Goal: Find specific page/section: Locate item on page

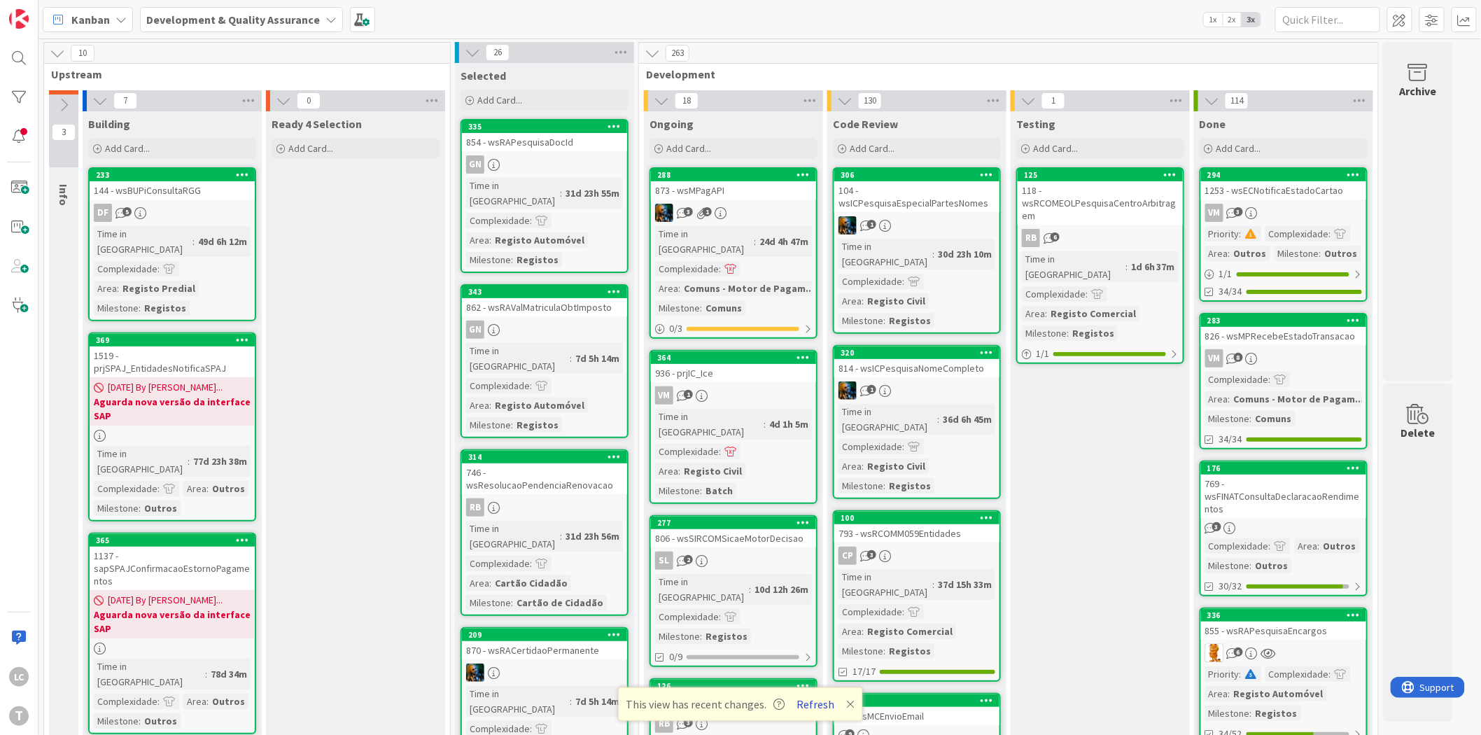
click at [797, 701] on button "Refresh" at bounding box center [816, 704] width 48 height 18
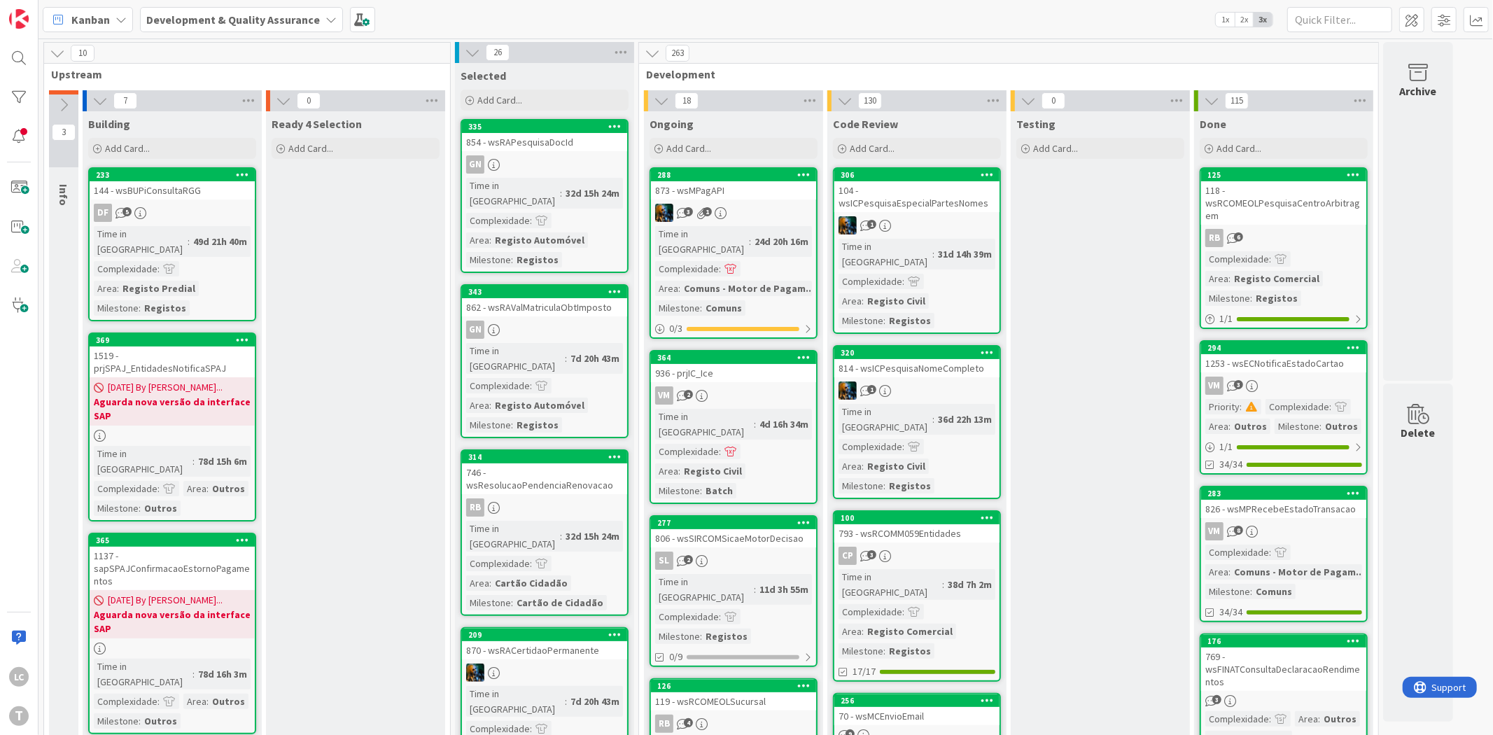
click at [0, 64] on div "LC T" at bounding box center [19, 367] width 38 height 735
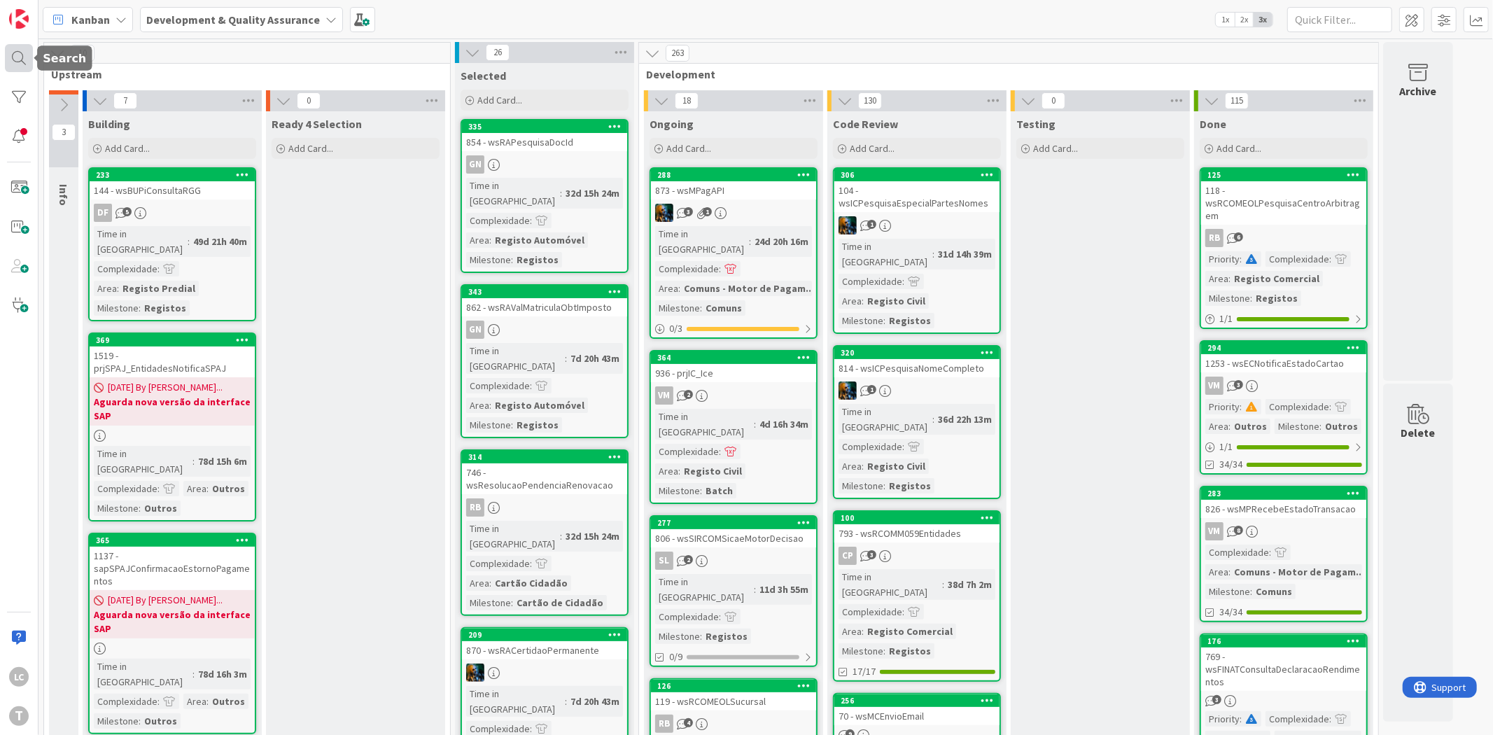
click at [24, 50] on div at bounding box center [19, 58] width 28 height 28
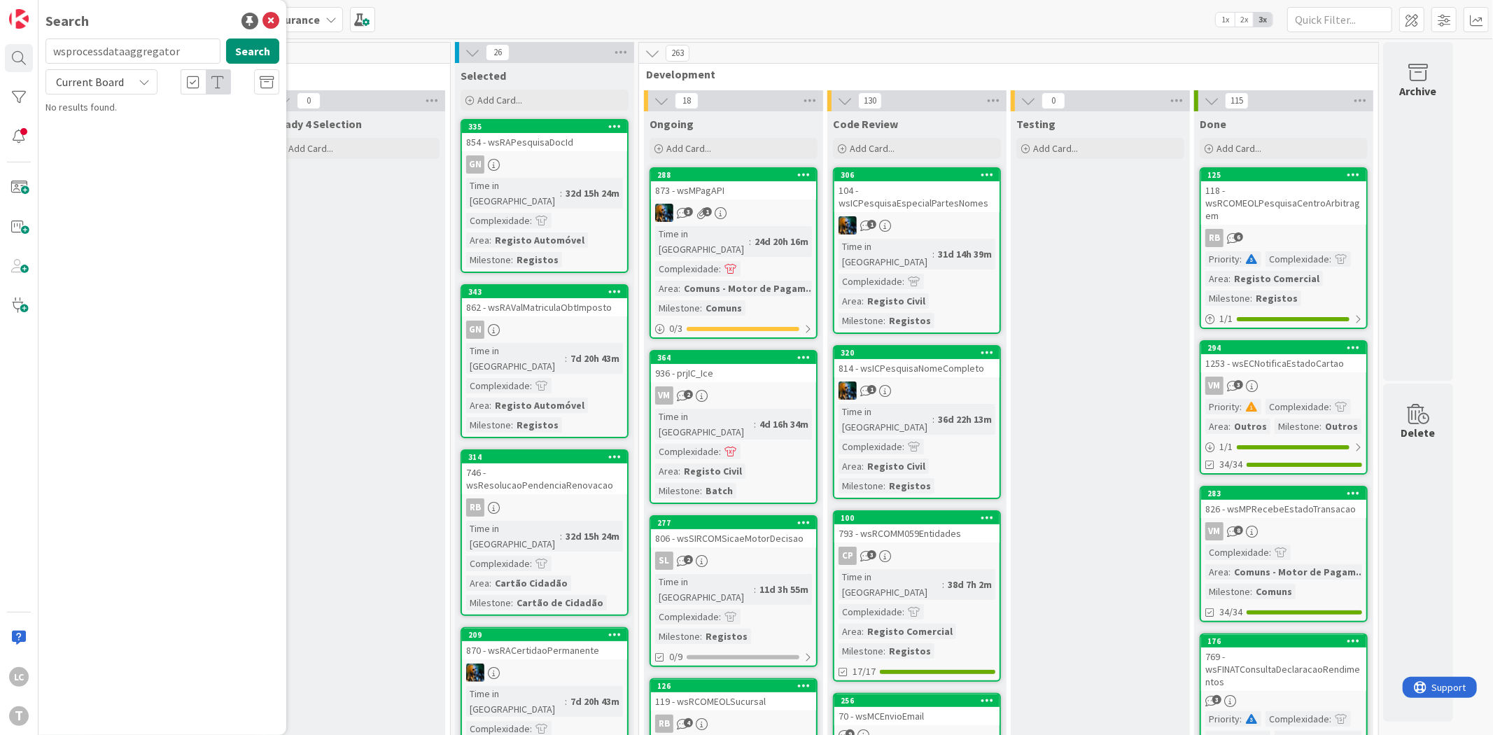
type input "wsprocessdataaggregator"
drag, startPoint x: 99, startPoint y: 51, endPoint x: 192, endPoint y: 64, distance: 93.9
click at [192, 64] on div "wsprocessdataaggregator Search" at bounding box center [162, 53] width 251 height 31
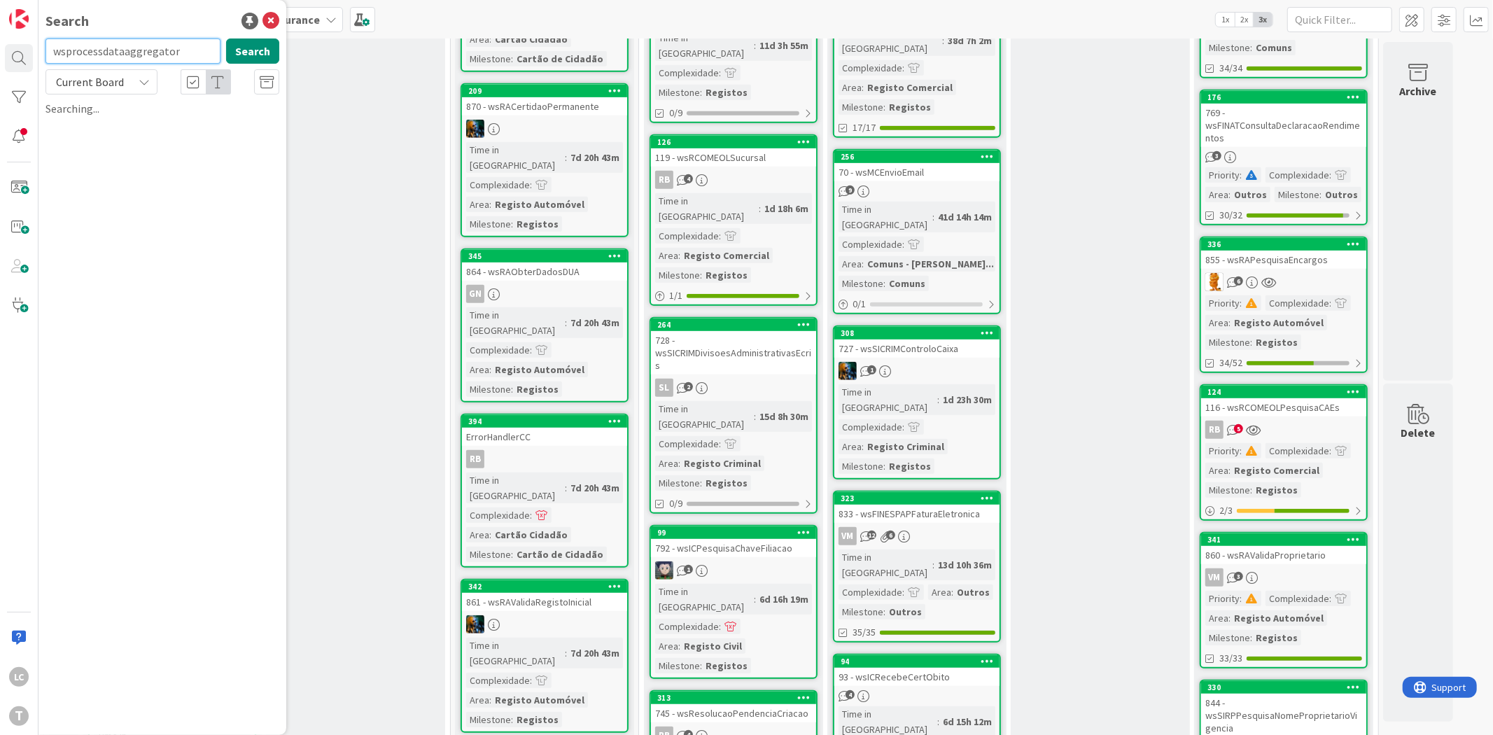
scroll to position [1051, 0]
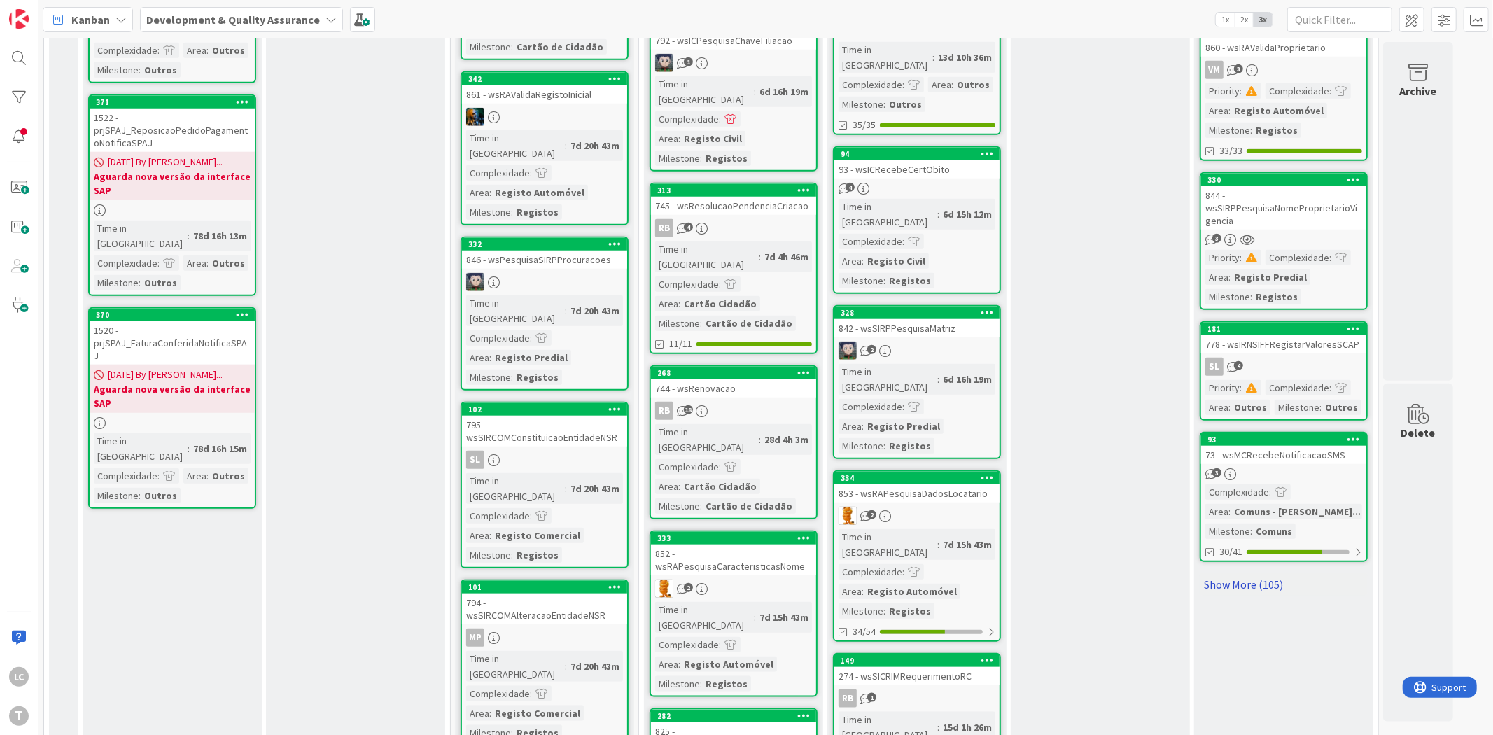
click at [1256, 573] on link "Show More (105)" at bounding box center [1284, 584] width 168 height 22
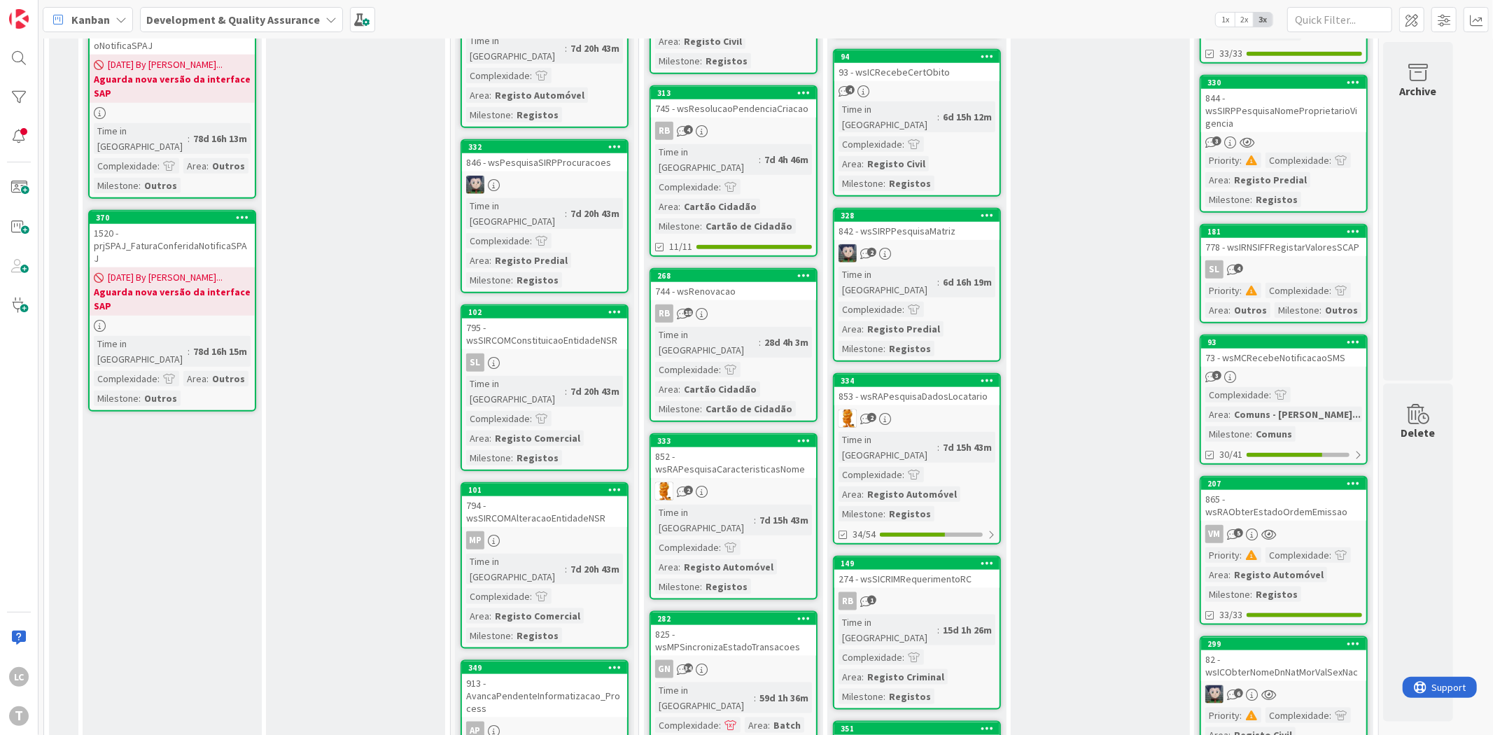
scroll to position [1362, 0]
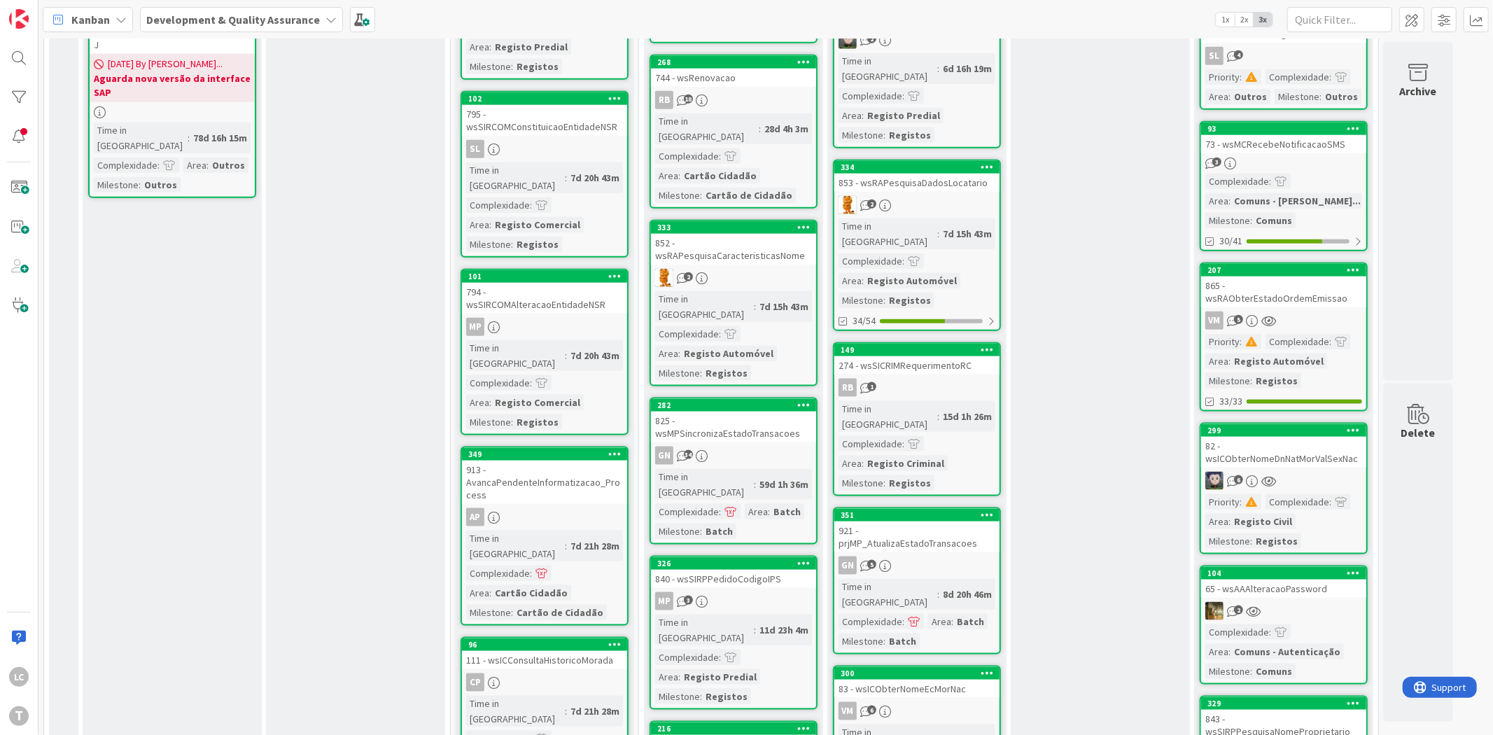
click at [1, 67] on div "LC T" at bounding box center [19, 367] width 38 height 735
click at [10, 62] on div at bounding box center [19, 58] width 28 height 28
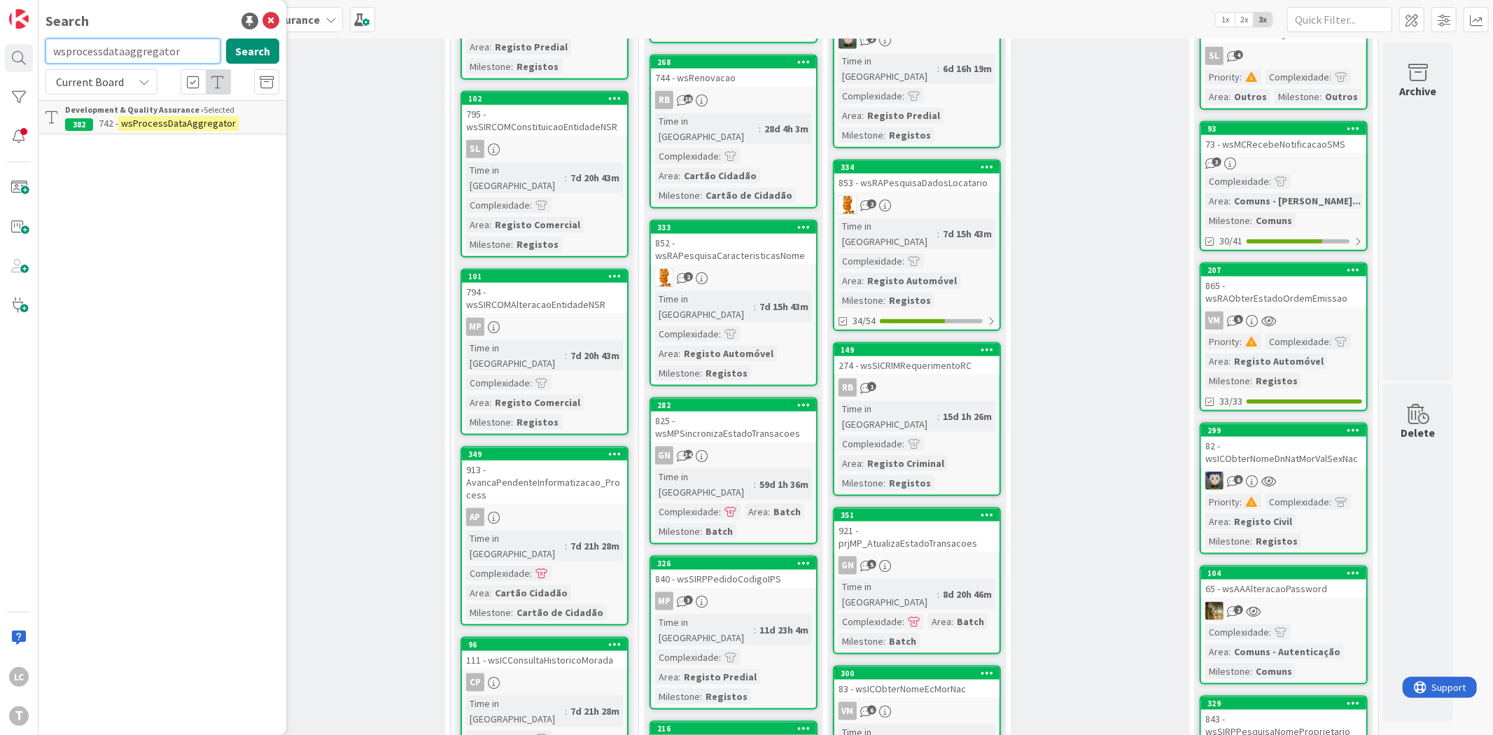
click at [122, 44] on input "wsprocessdataaggregator" at bounding box center [132, 50] width 175 height 25
click at [136, 57] on input "wsprocessdataaggregator" at bounding box center [132, 50] width 175 height 25
click at [124, 52] on input "wsprocessdataaggregator" at bounding box center [132, 50] width 175 height 25
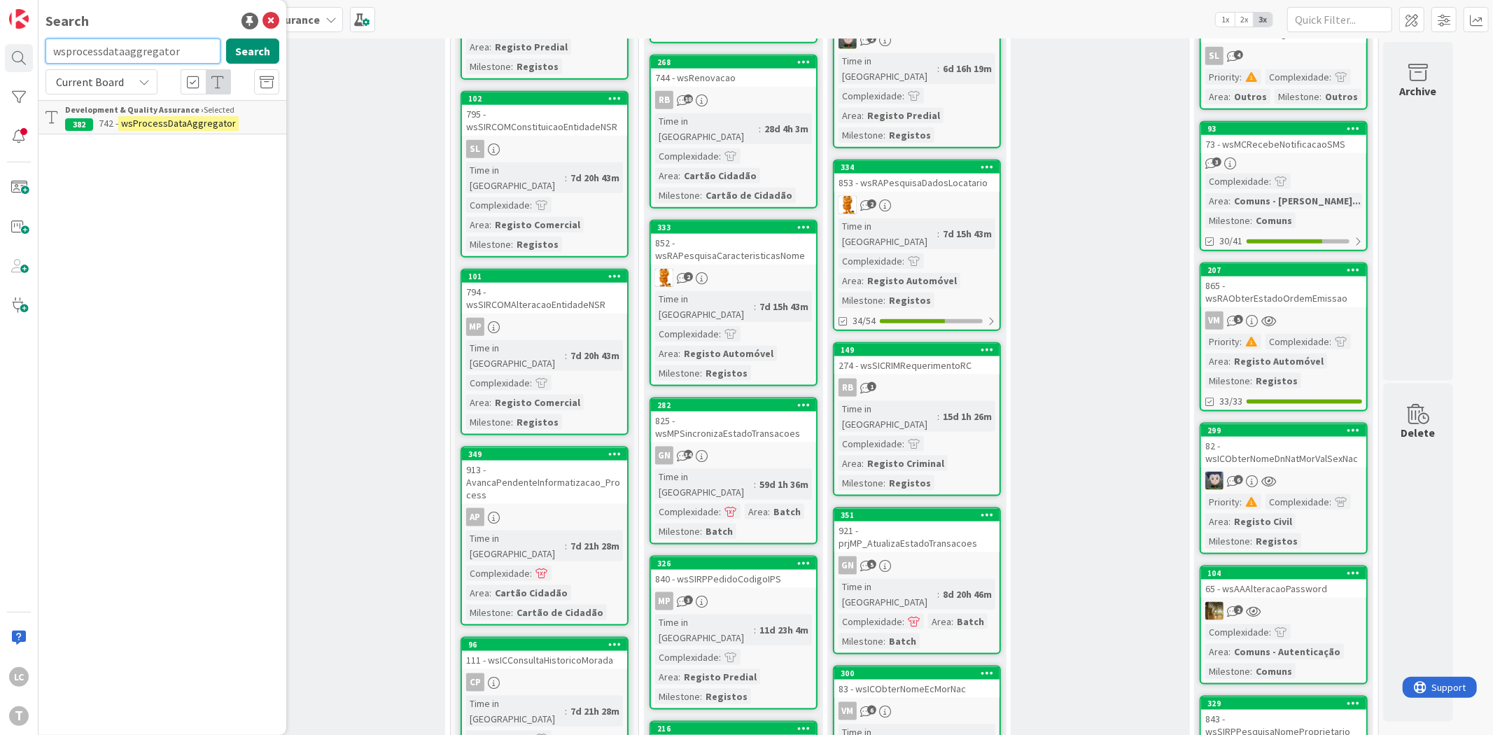
click at [125, 52] on input "wsprocessdataaggregator" at bounding box center [132, 50] width 175 height 25
click at [123, 52] on input "wsprocessdataaggregator" at bounding box center [132, 50] width 175 height 25
paste input "scnotificacaoalertas"
type input "wsscnotificacaoalertas"
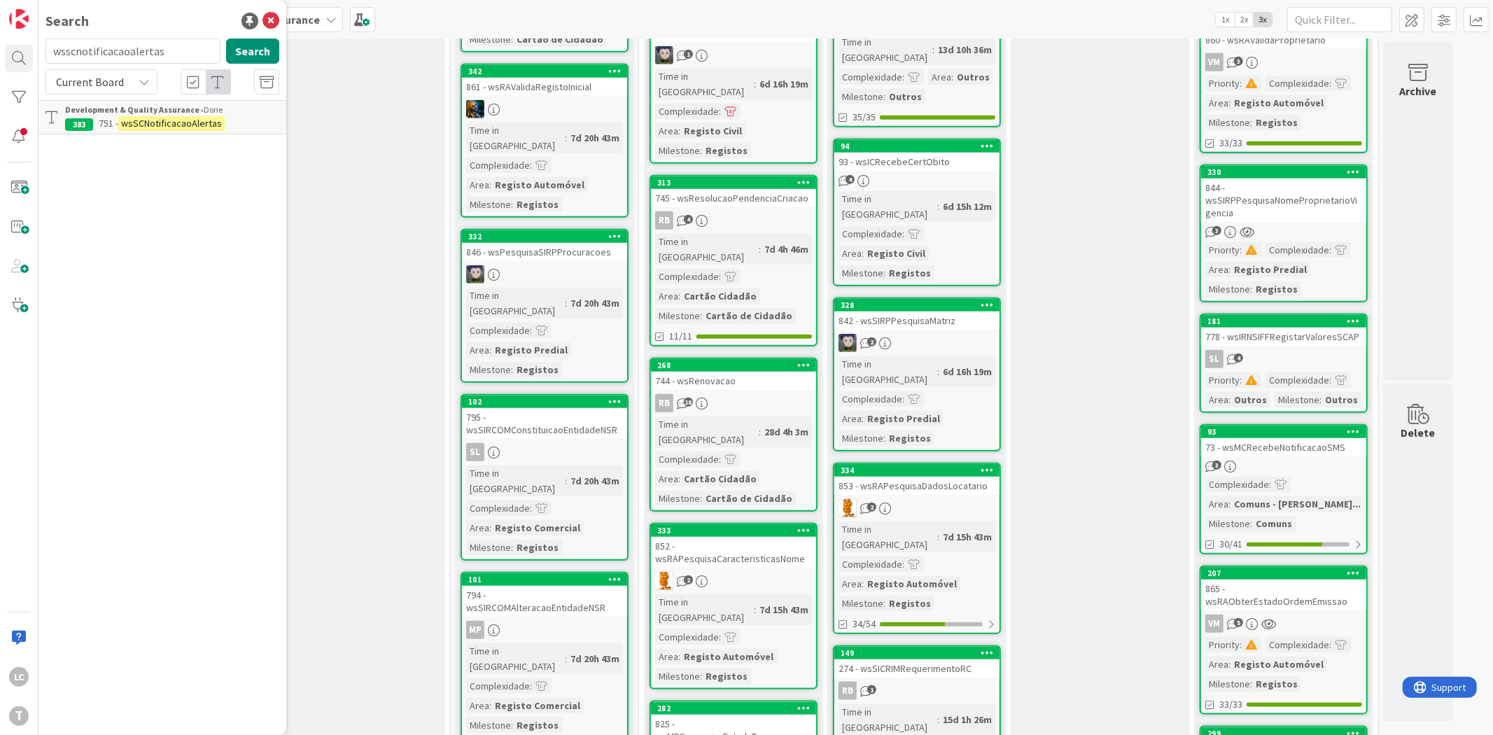
scroll to position [974, 0]
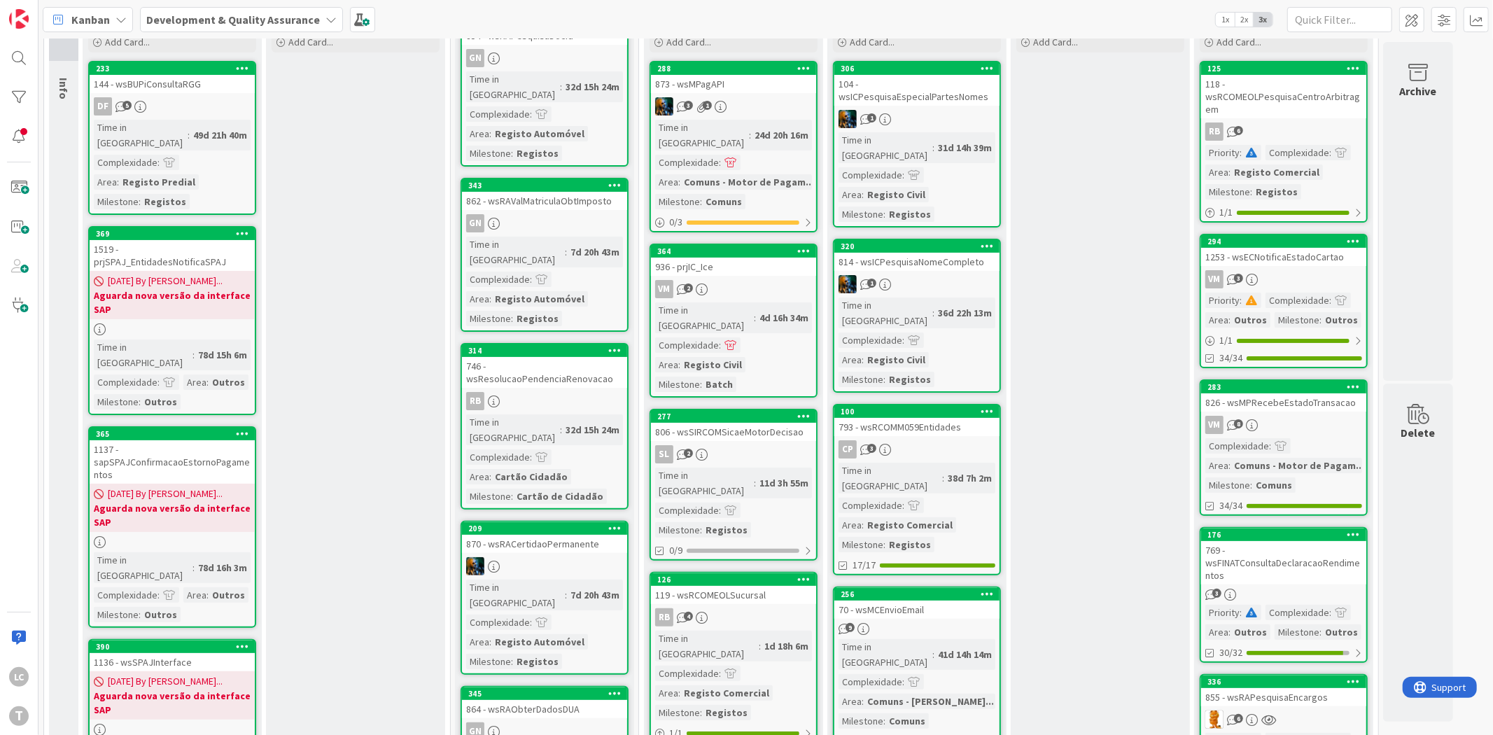
scroll to position [0, 0]
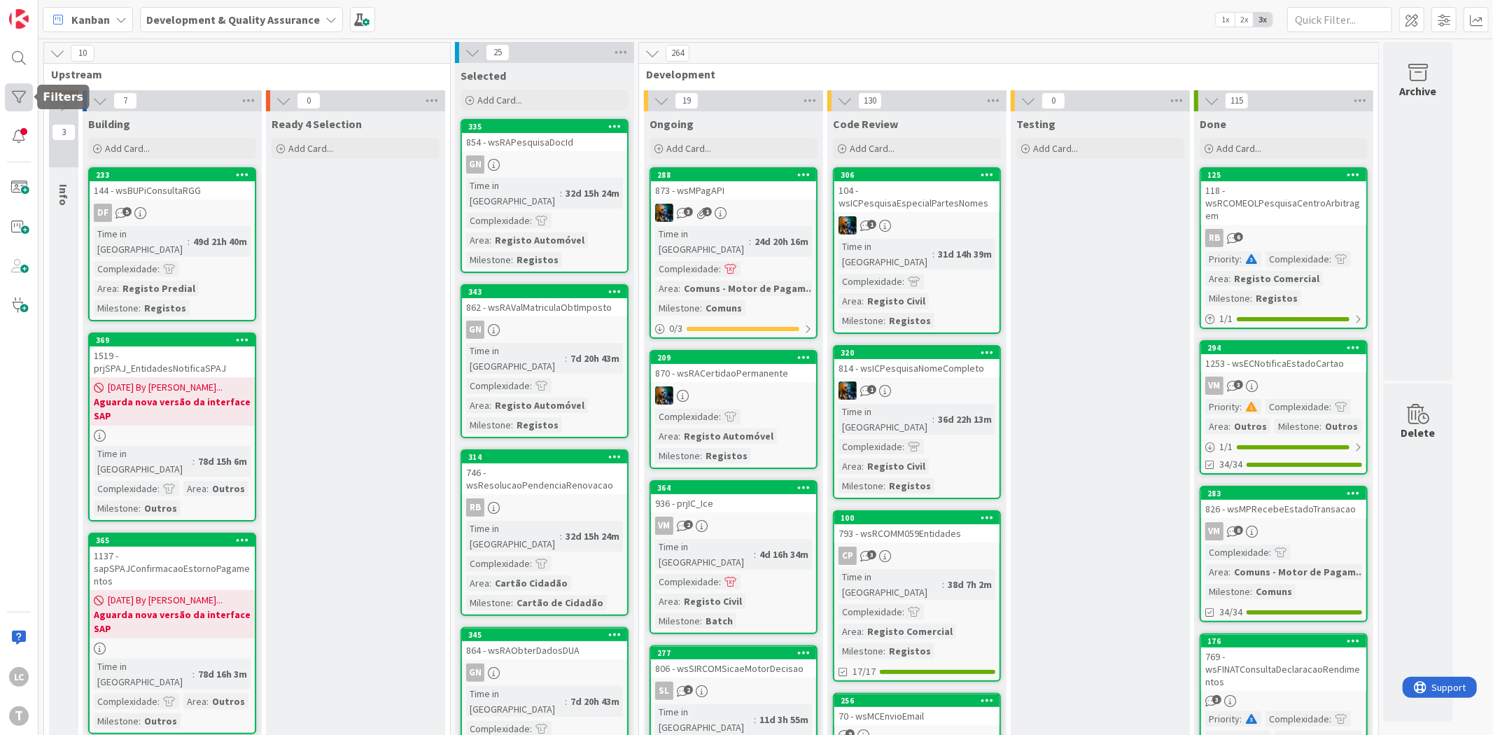
click at [10, 101] on div at bounding box center [19, 97] width 28 height 28
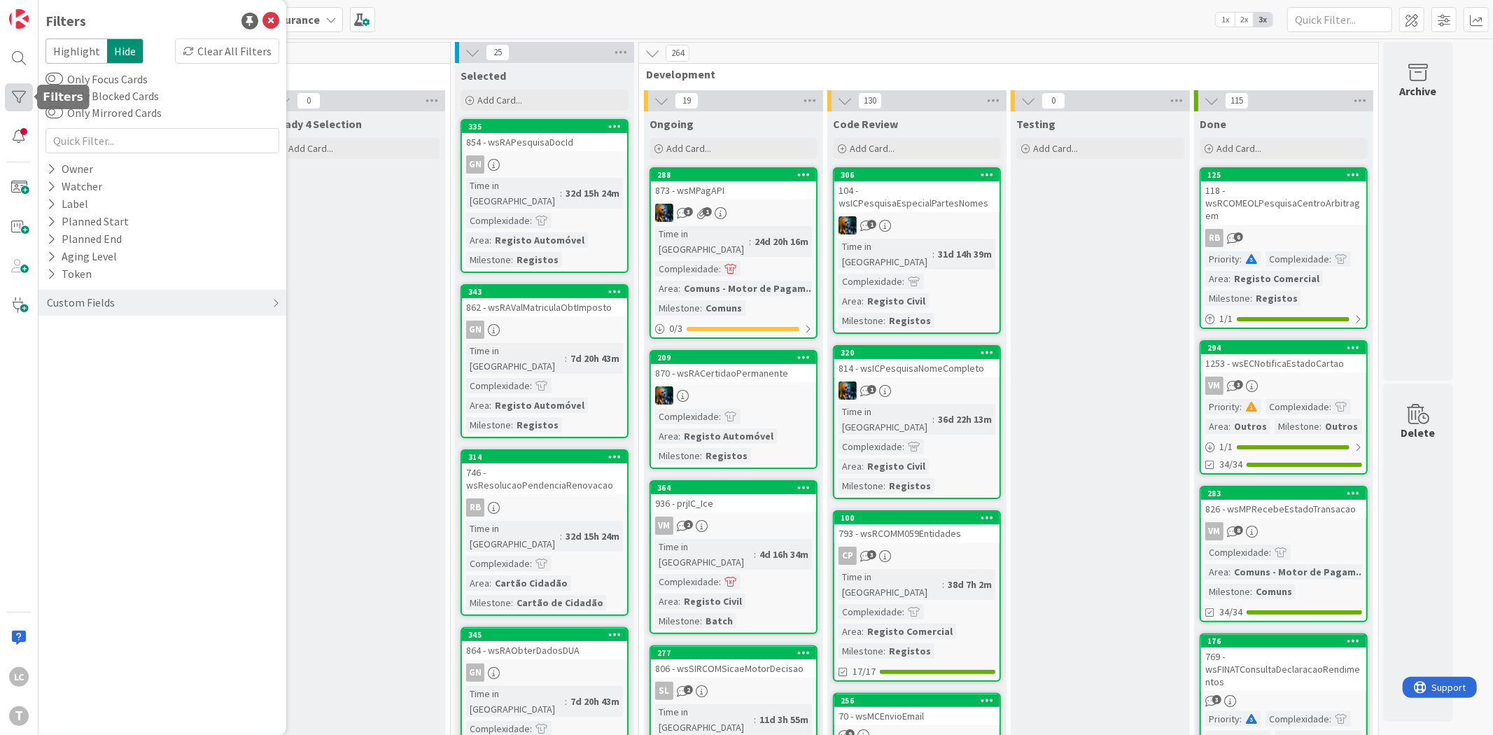
click at [10, 101] on div at bounding box center [19, 97] width 28 height 28
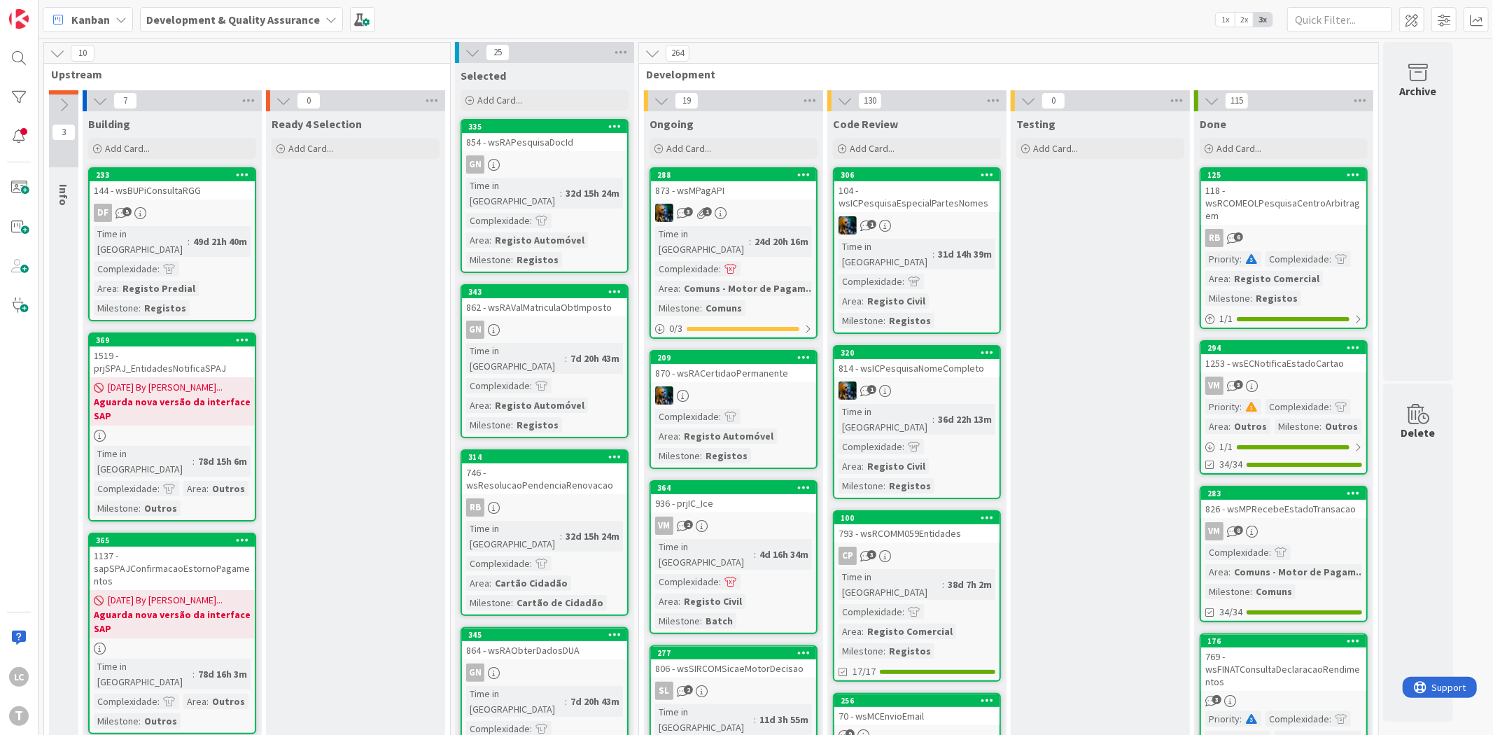
click at [351, 121] on span "Ready 4 Selection" at bounding box center [317, 124] width 90 height 14
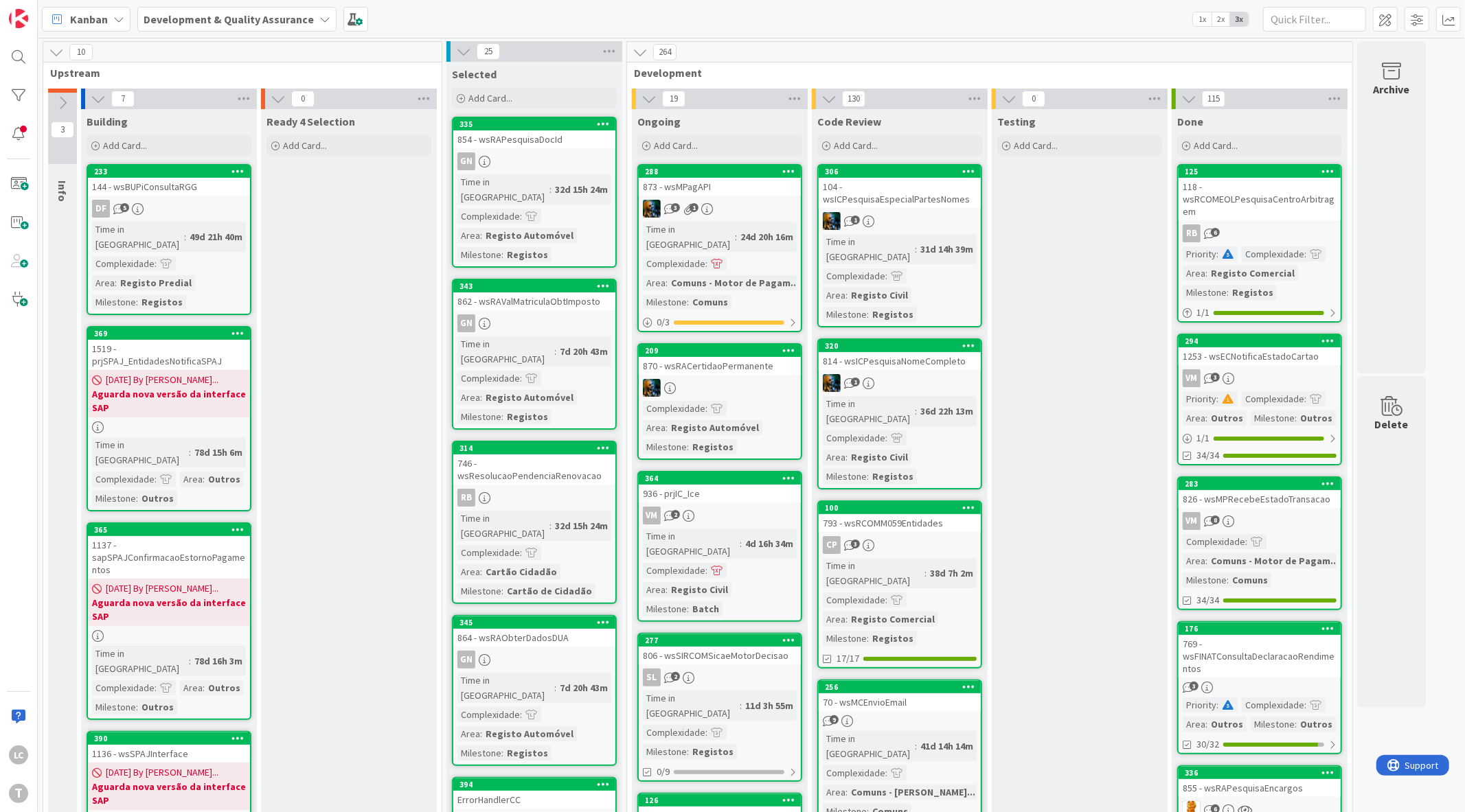
drag, startPoint x: 335, startPoint y: 207, endPoint x: 340, endPoint y: 190, distance: 17.7
